Goal: Task Accomplishment & Management: Complete application form

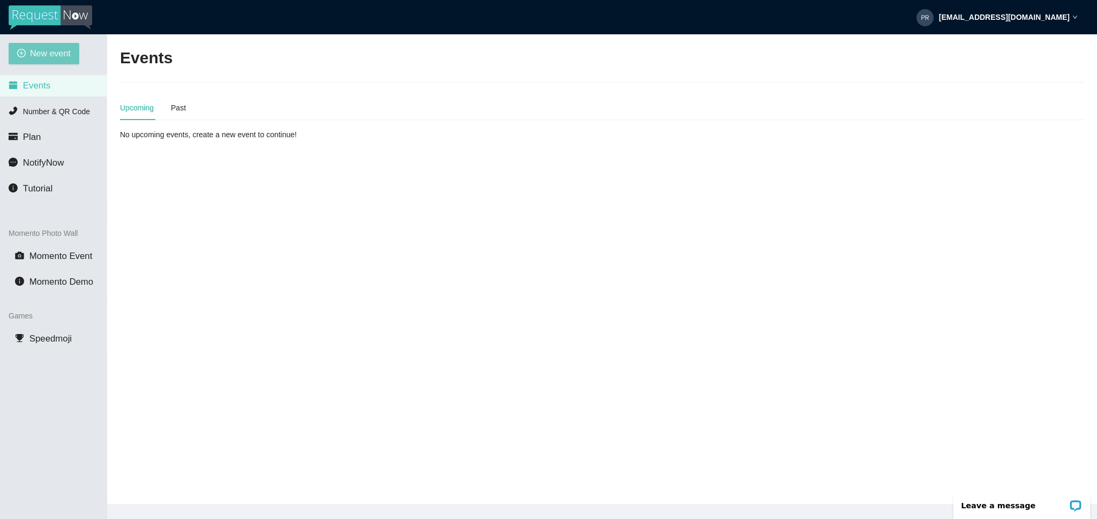
click at [63, 51] on span "New event" at bounding box center [50, 53] width 41 height 13
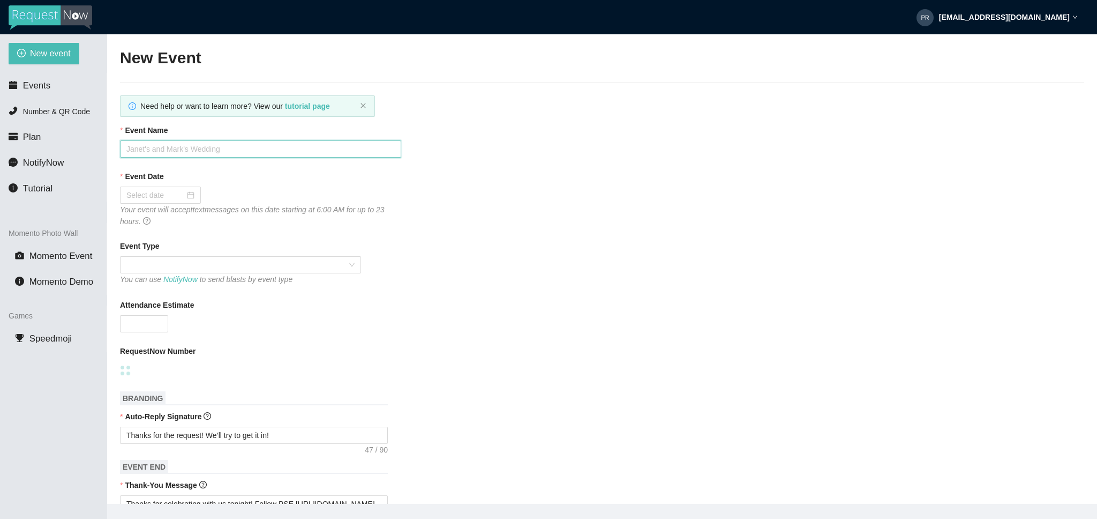
click at [180, 152] on input "Event Name" at bounding box center [260, 148] width 281 height 17
drag, startPoint x: 180, startPoint y: 149, endPoint x: 220, endPoint y: 156, distance: 40.3
click at [180, 149] on input "[PERSON_NAME] & [PERSON_NAME]" at bounding box center [260, 148] width 281 height 17
click at [221, 153] on input "[PERSON_NAME] & Austng" at bounding box center [260, 147] width 281 height 17
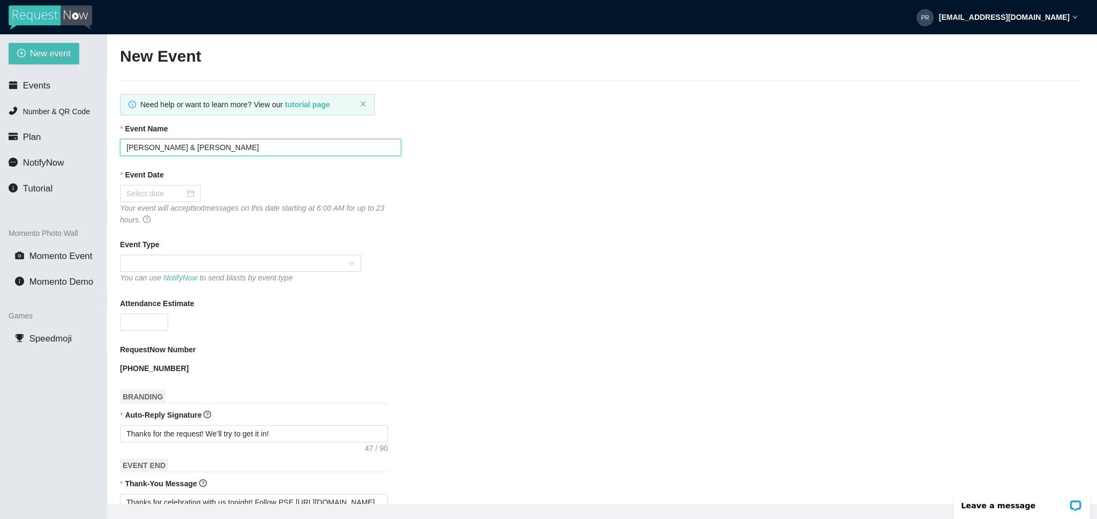
scroll to position [0, 0]
type input "[PERSON_NAME] & [PERSON_NAME]"
click at [185, 196] on div at bounding box center [160, 194] width 68 height 12
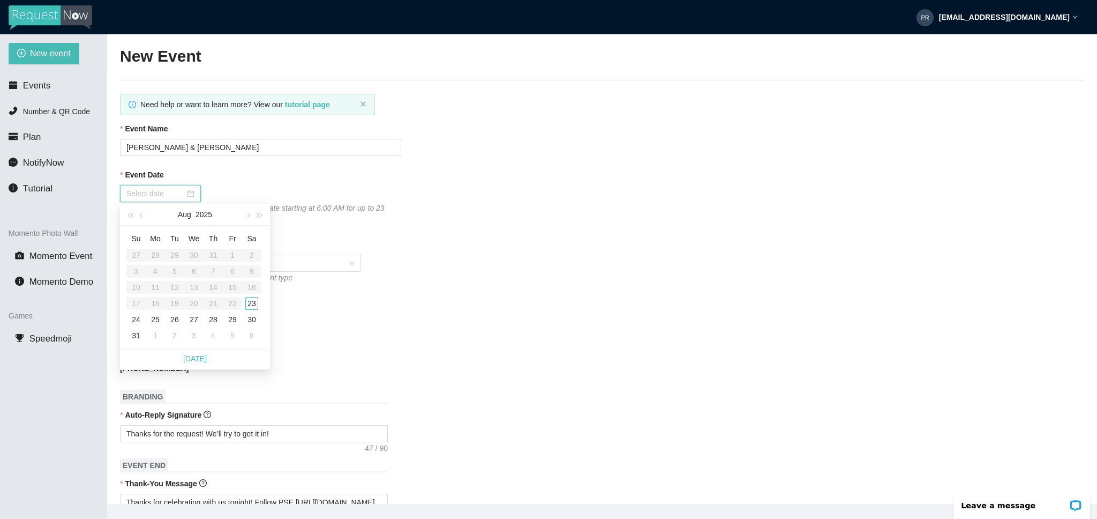
click at [184, 194] on div at bounding box center [160, 194] width 68 height 12
type input "[DATE]"
click at [252, 303] on div "23" at bounding box center [251, 303] width 13 height 13
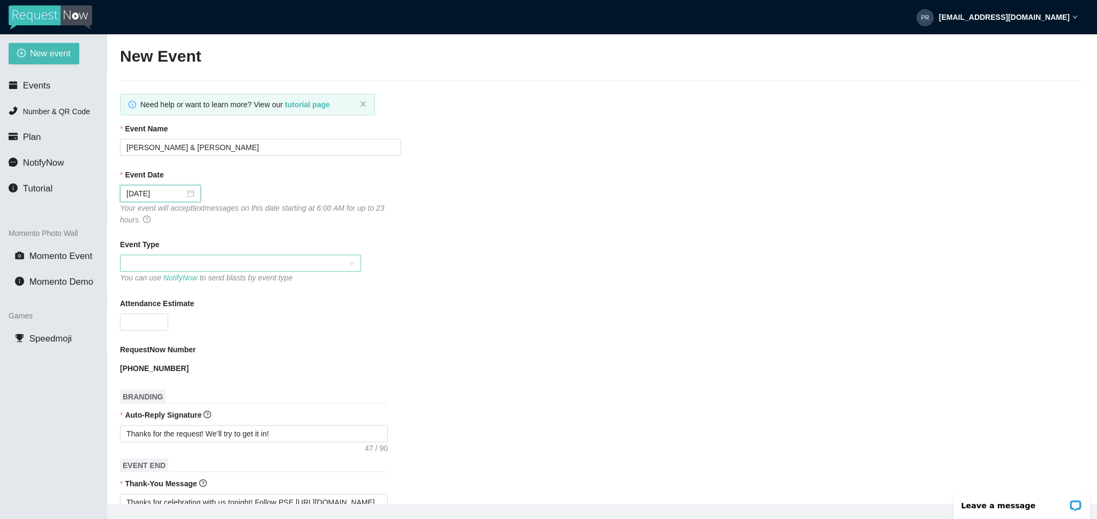
click at [186, 265] on span at bounding box center [240, 263] width 228 height 16
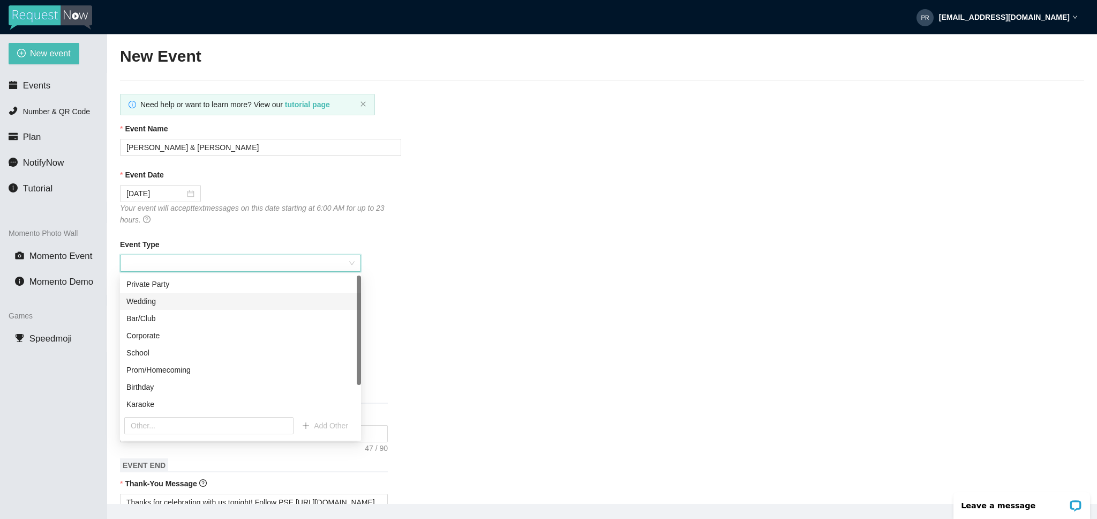
click at [167, 303] on div "Wedding" at bounding box center [240, 301] width 228 height 12
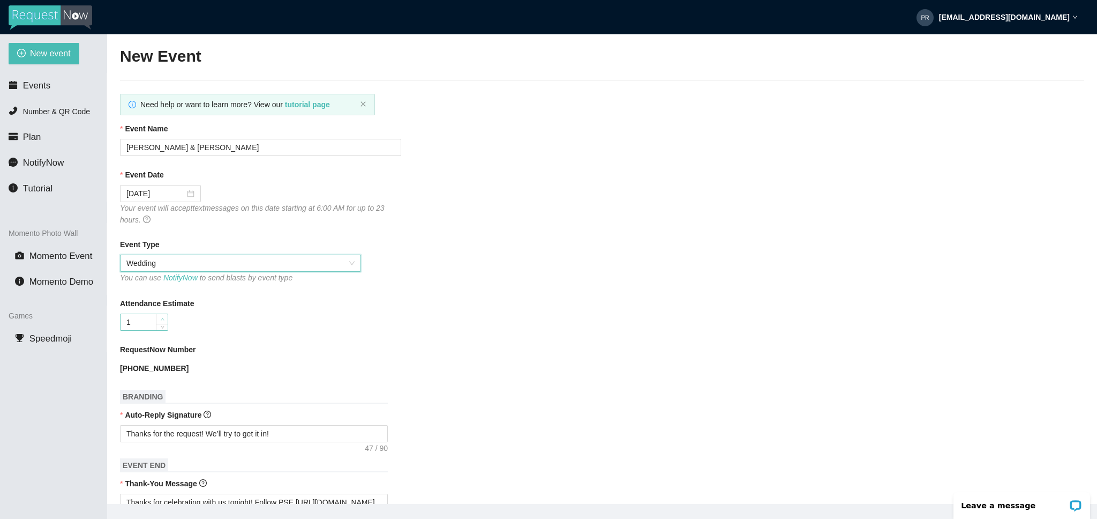
click at [158, 320] on span "Increase Value" at bounding box center [162, 319] width 12 height 10
type input "100"
click at [223, 354] on div "RequestNow Number" at bounding box center [602, 351] width 964 height 16
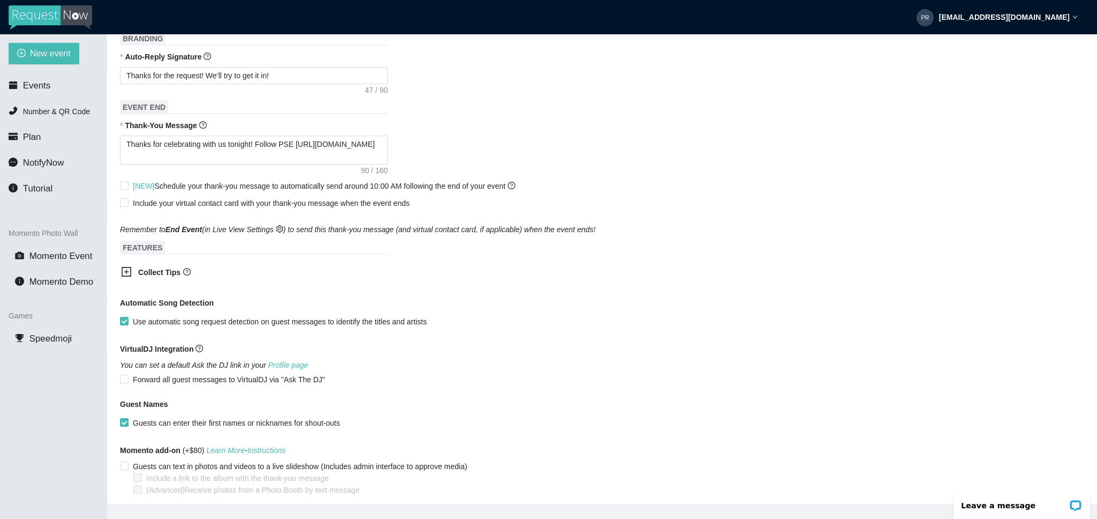
scroll to position [403, 0]
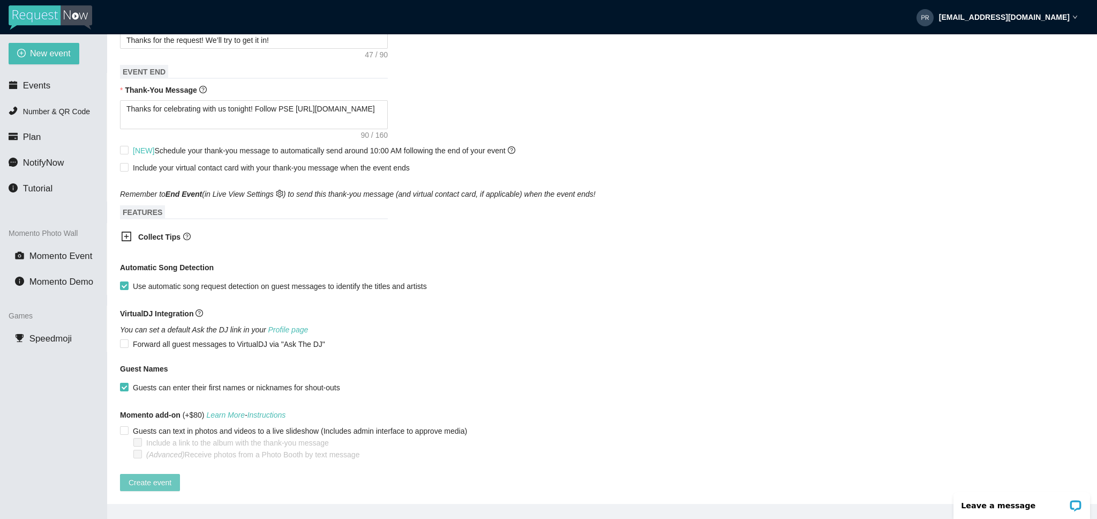
click at [158, 476] on span "Create event" at bounding box center [150, 482] width 43 height 12
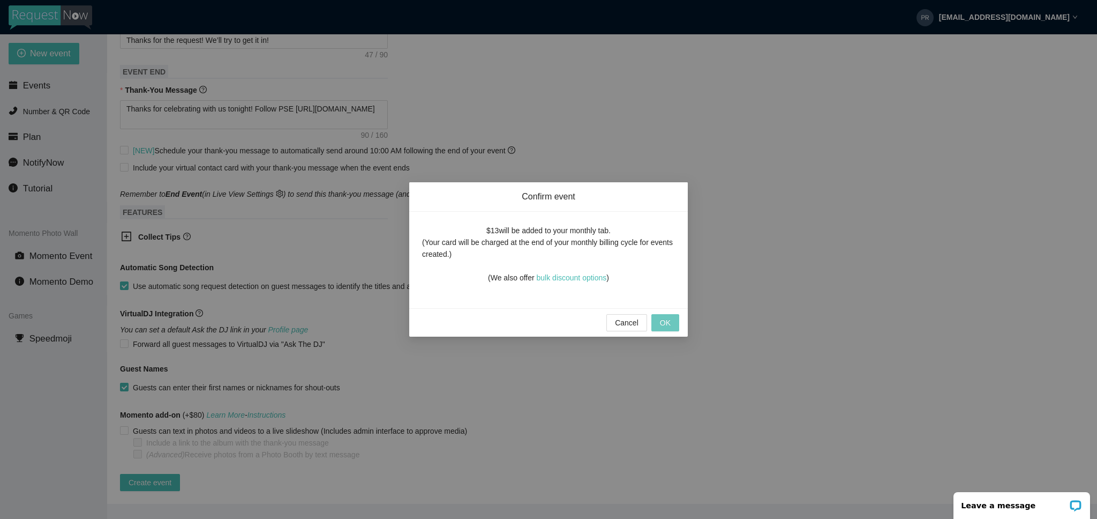
click at [670, 324] on span "OK" at bounding box center [665, 323] width 11 height 12
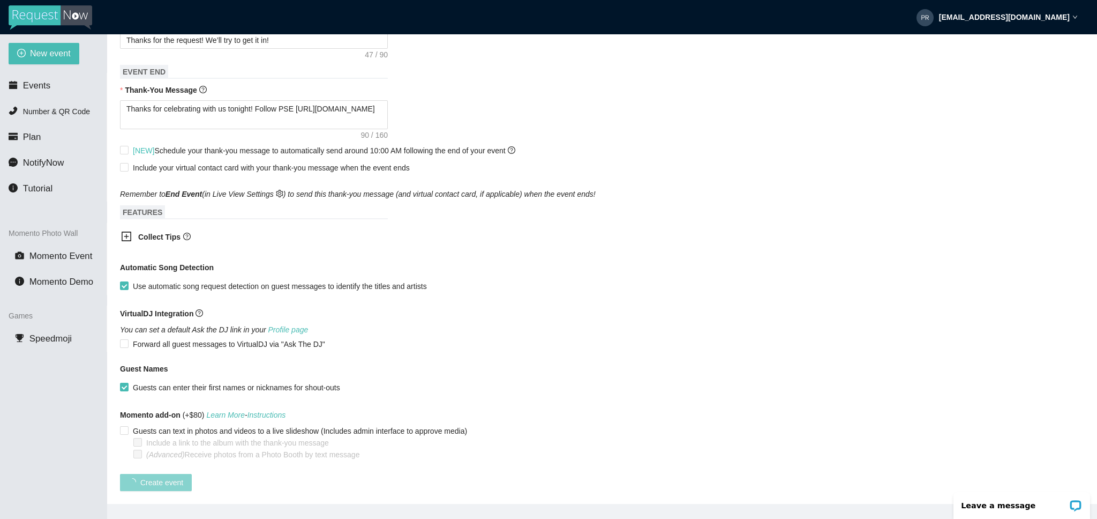
scroll to position [40, 0]
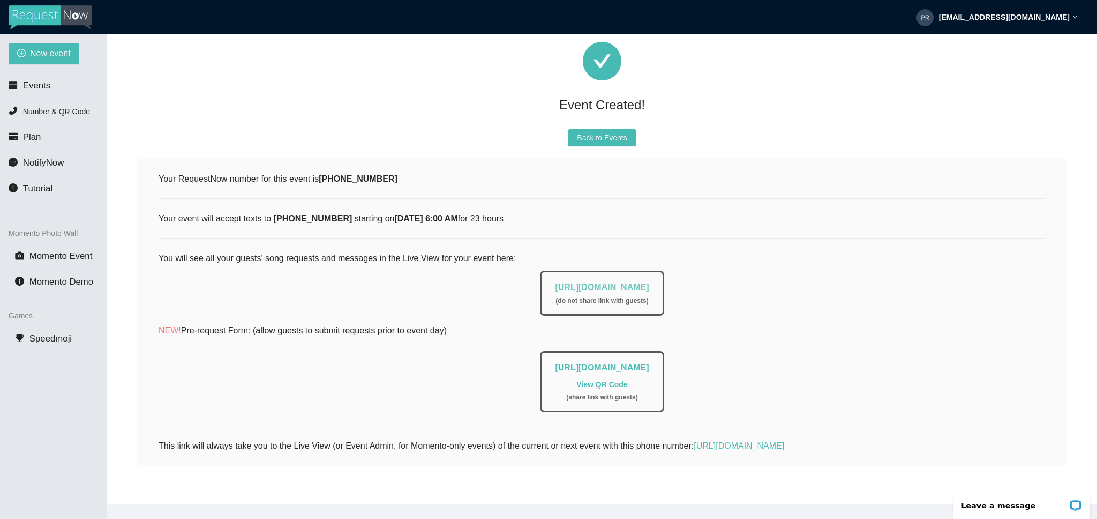
click at [588, 282] on link "[URL][DOMAIN_NAME]" at bounding box center [602, 286] width 94 height 9
